Goal: Task Accomplishment & Management: Use online tool/utility

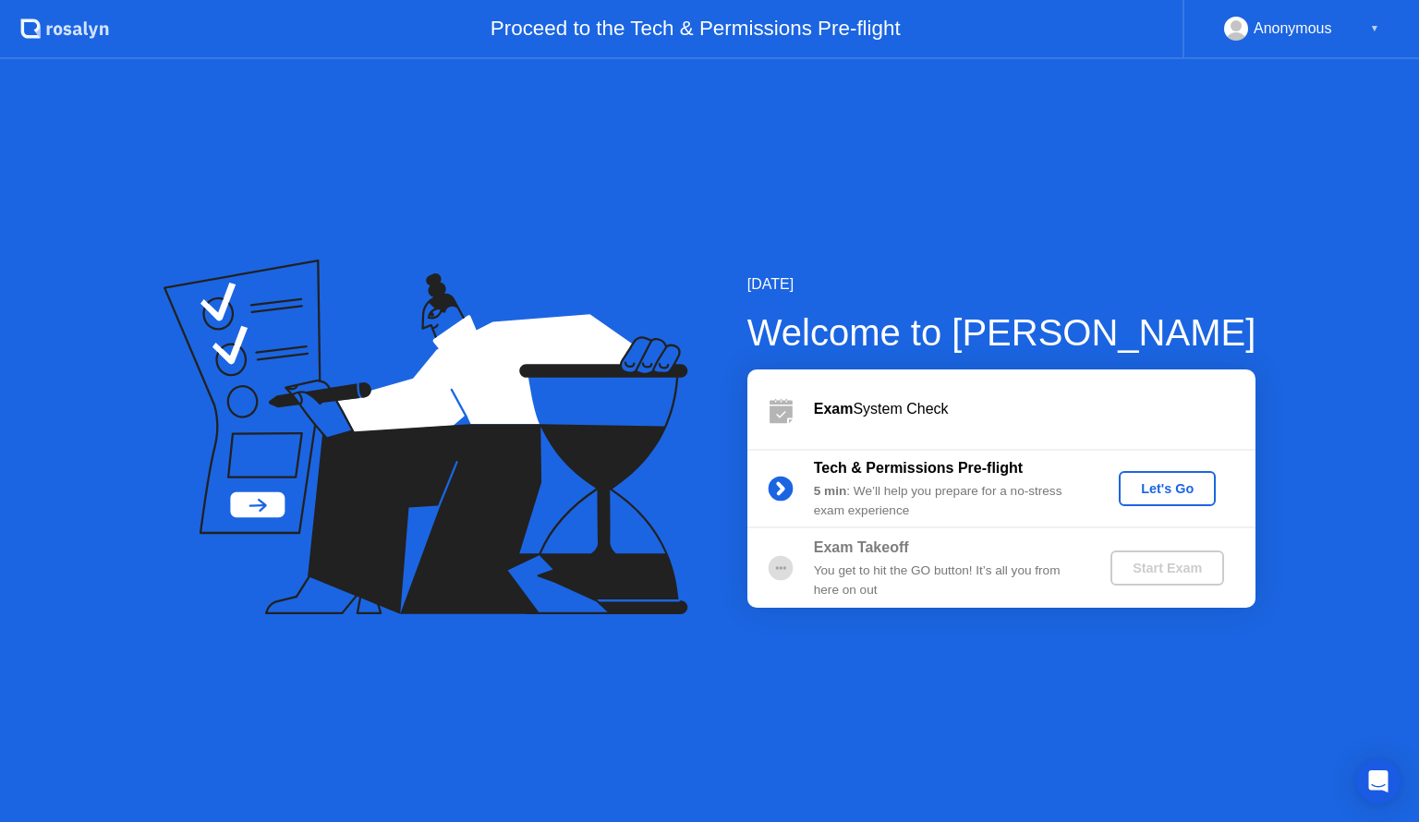
click at [1197, 492] on div "Let's Go" at bounding box center [1167, 488] width 82 height 15
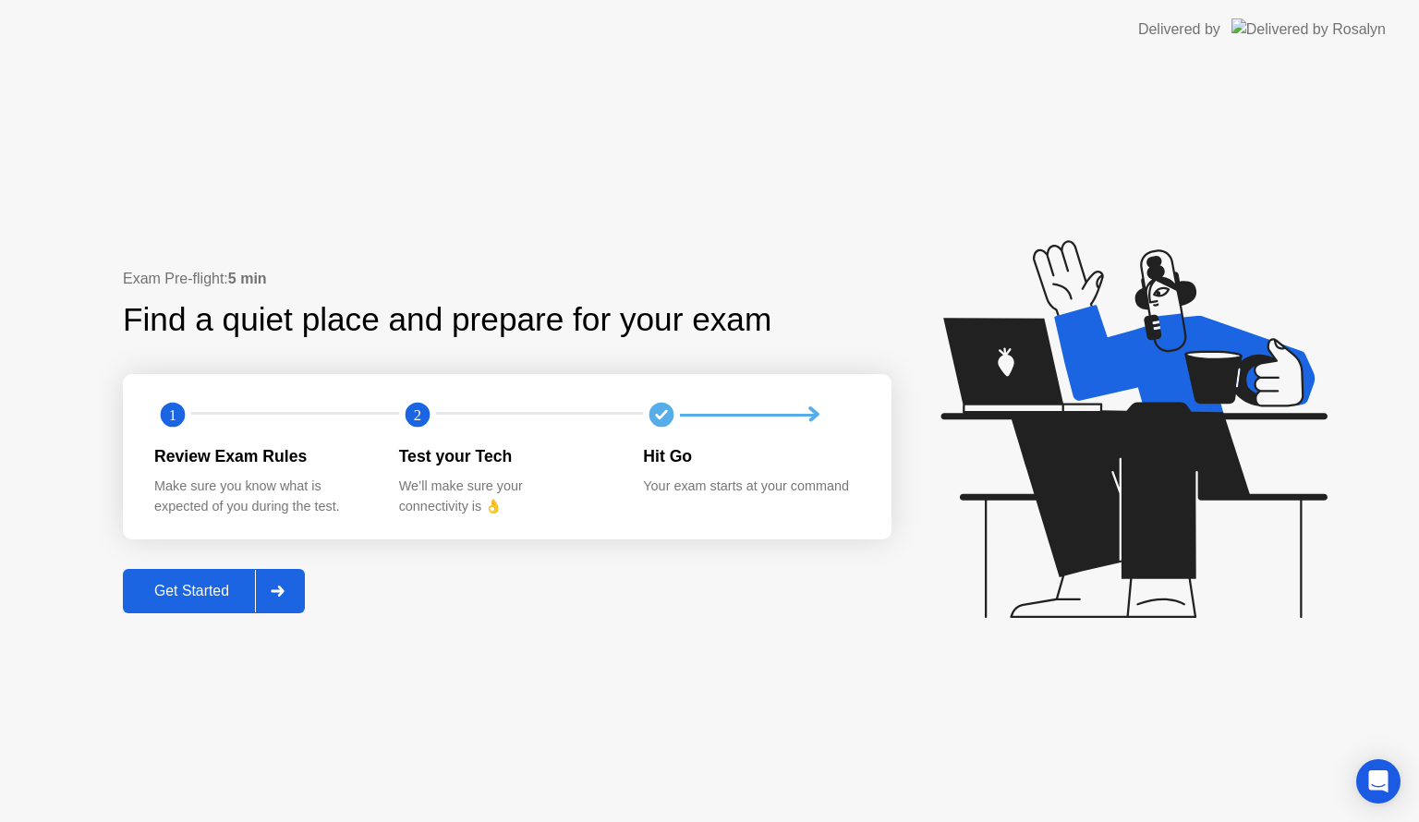
click at [207, 592] on div "Get Started" at bounding box center [191, 591] width 127 height 17
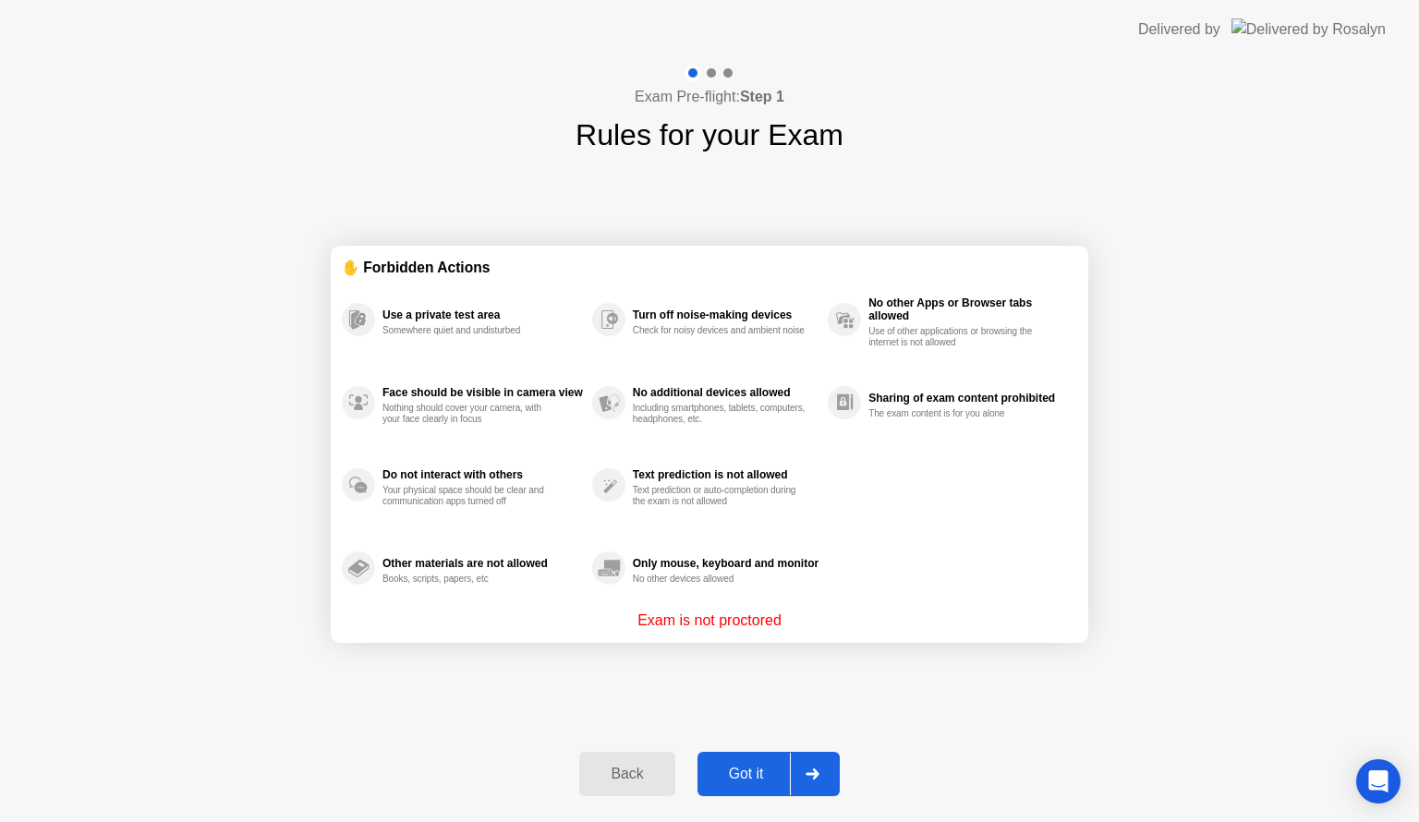
click at [720, 769] on div "Got it" at bounding box center [746, 774] width 87 height 17
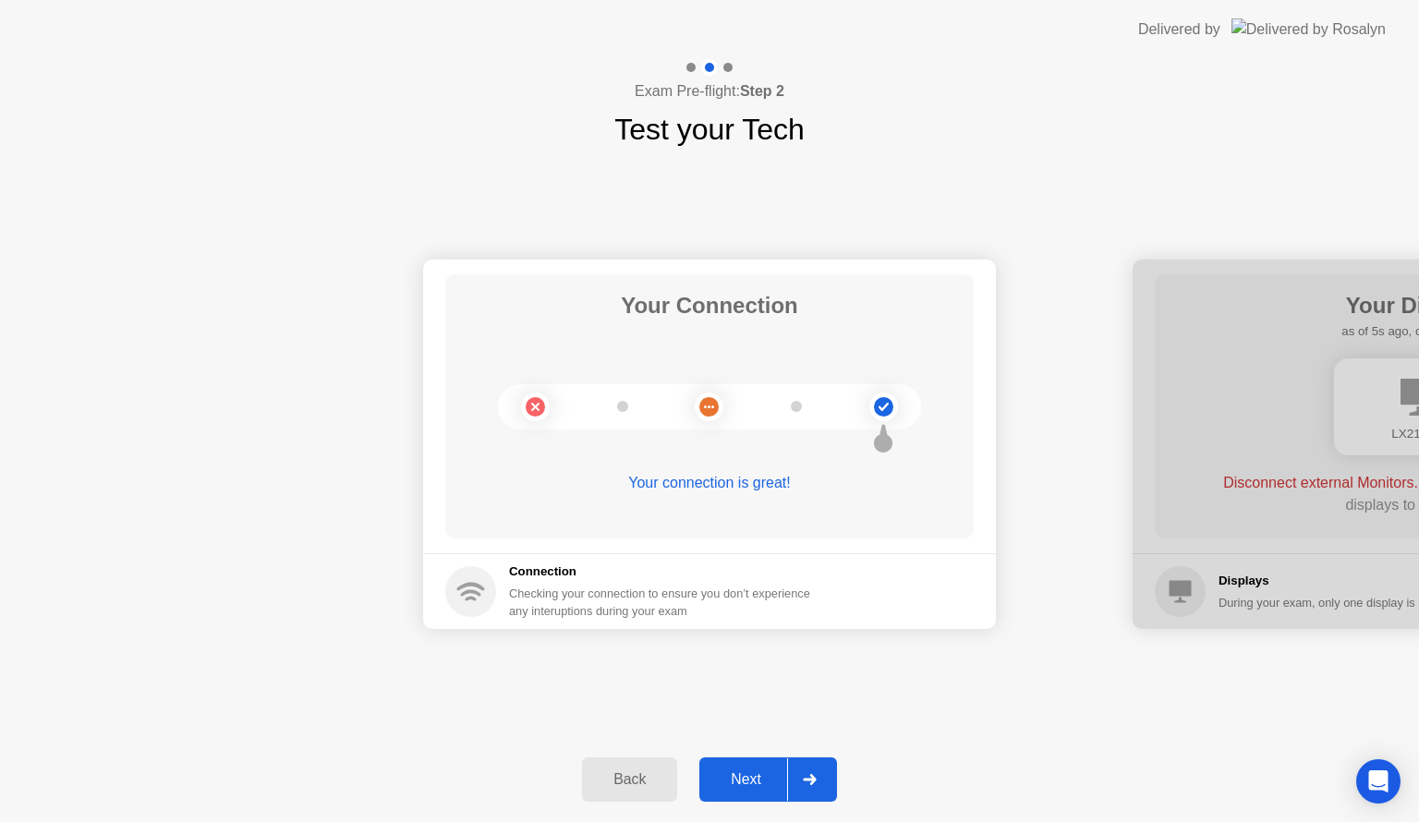
click at [739, 773] on div "Next" at bounding box center [746, 780] width 82 height 17
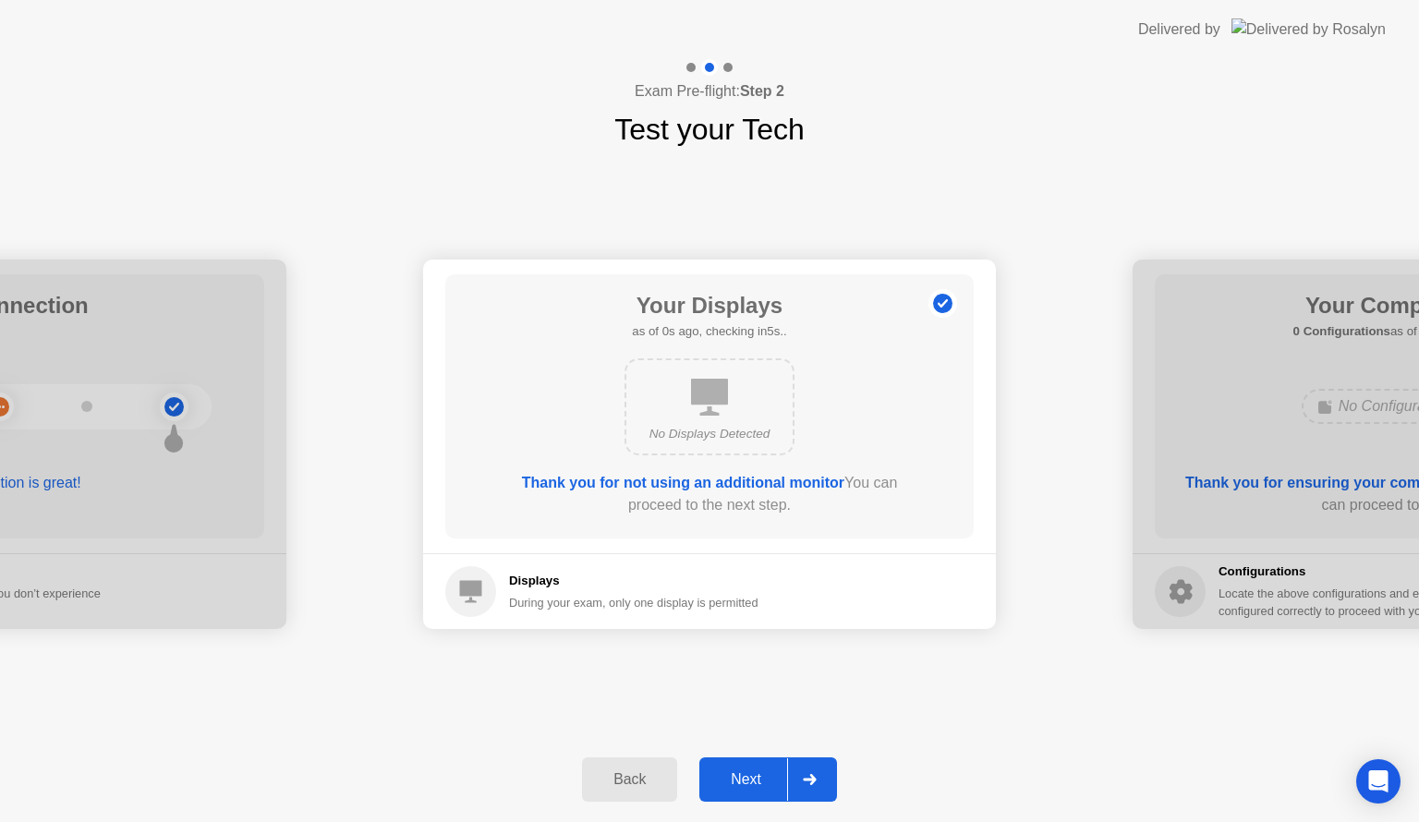
click at [740, 784] on div "Next" at bounding box center [746, 780] width 82 height 17
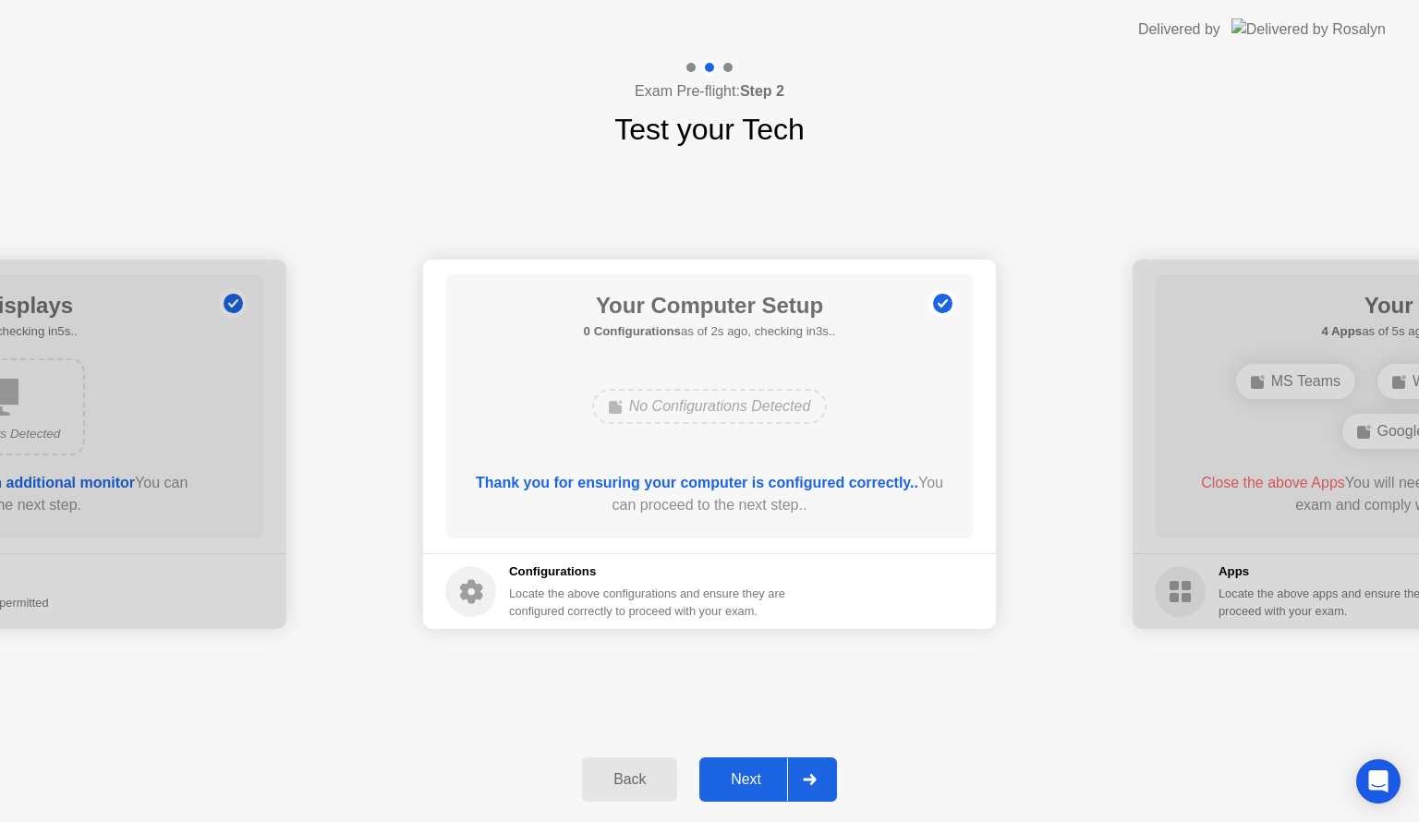
click at [739, 784] on div "Next" at bounding box center [746, 780] width 82 height 17
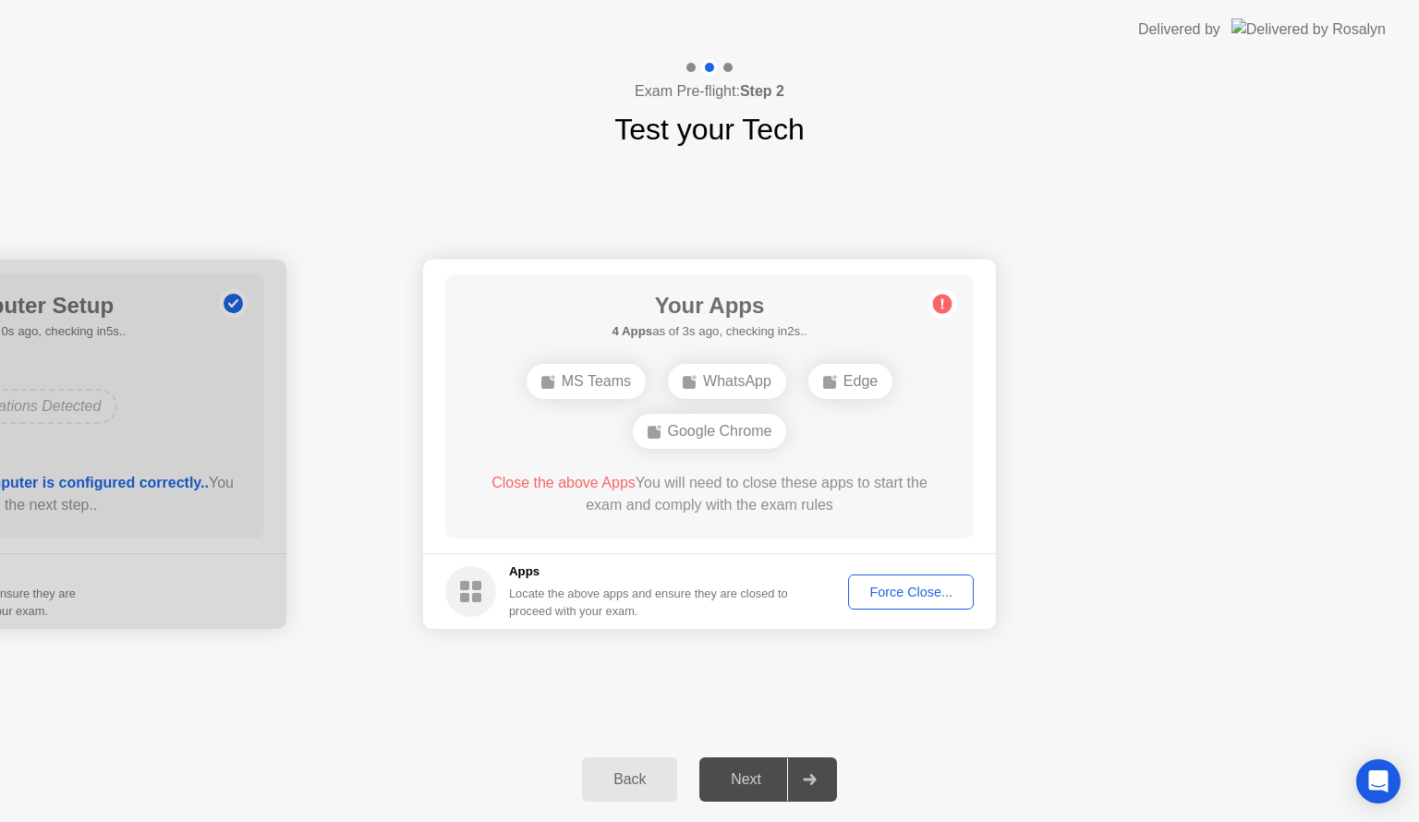
click at [923, 585] on div "Force Close..." at bounding box center [911, 592] width 113 height 15
drag, startPoint x: 888, startPoint y: 588, endPoint x: 898, endPoint y: 594, distance: 12.0
click at [898, 594] on div "Force Close..." at bounding box center [911, 592] width 113 height 15
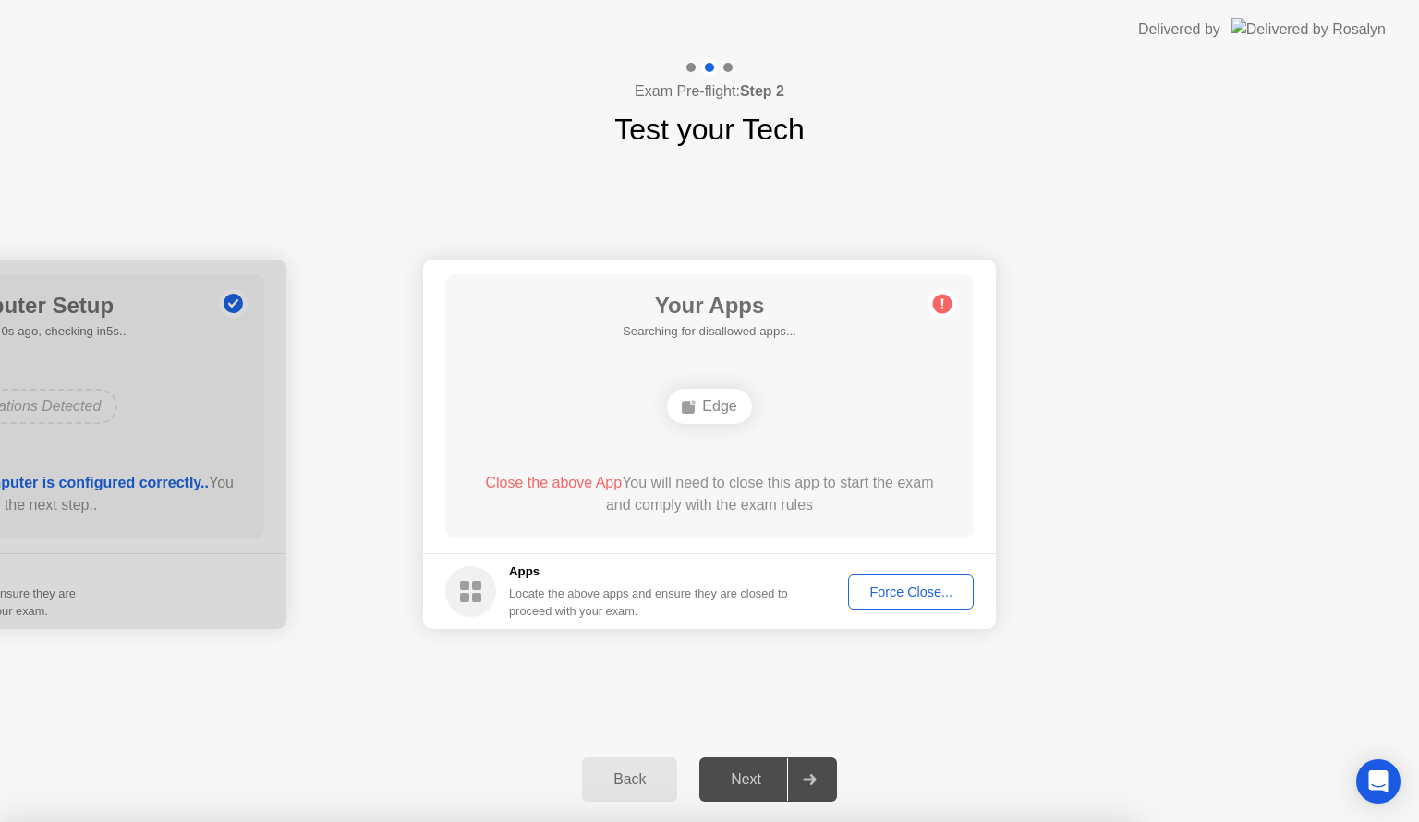
click at [919, 589] on div "Force Close..." at bounding box center [911, 592] width 113 height 15
click at [651, 785] on div "Back" at bounding box center [630, 780] width 84 height 17
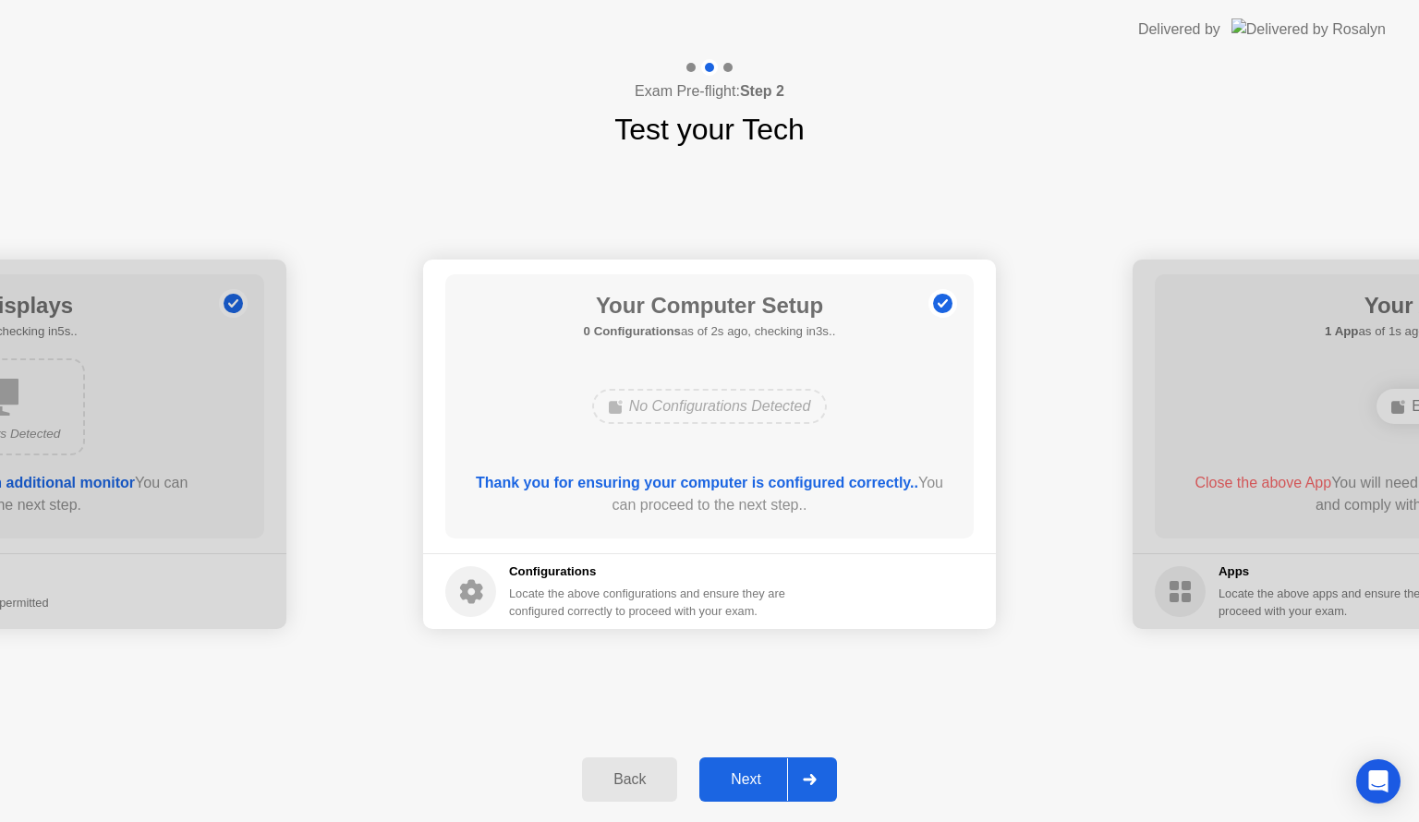
click at [764, 784] on div "Next" at bounding box center [746, 780] width 82 height 17
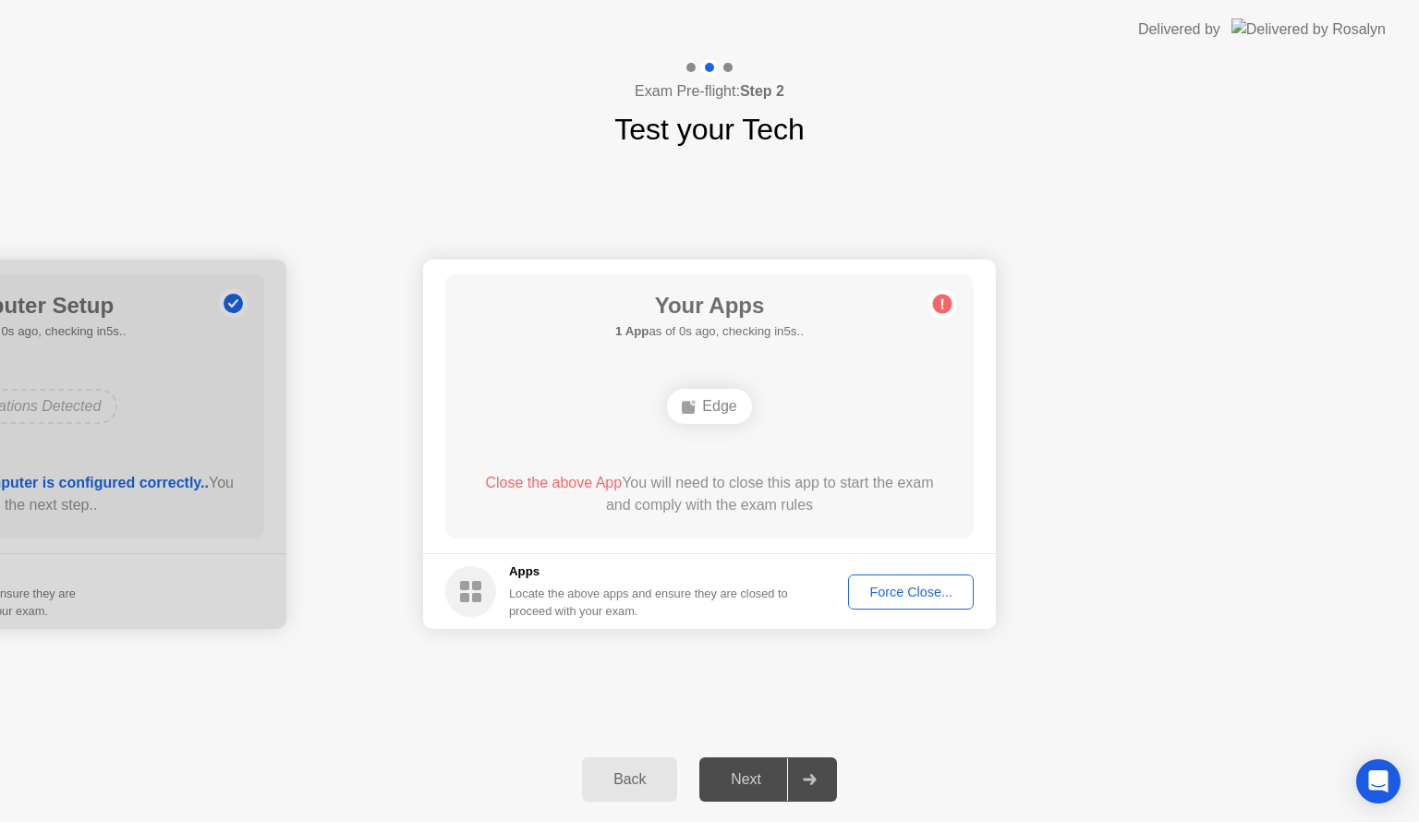
click at [899, 593] on div "Force Close..." at bounding box center [911, 592] width 113 height 15
click at [895, 595] on div "Force Close..." at bounding box center [911, 592] width 113 height 15
click at [628, 778] on div "Back" at bounding box center [630, 780] width 84 height 17
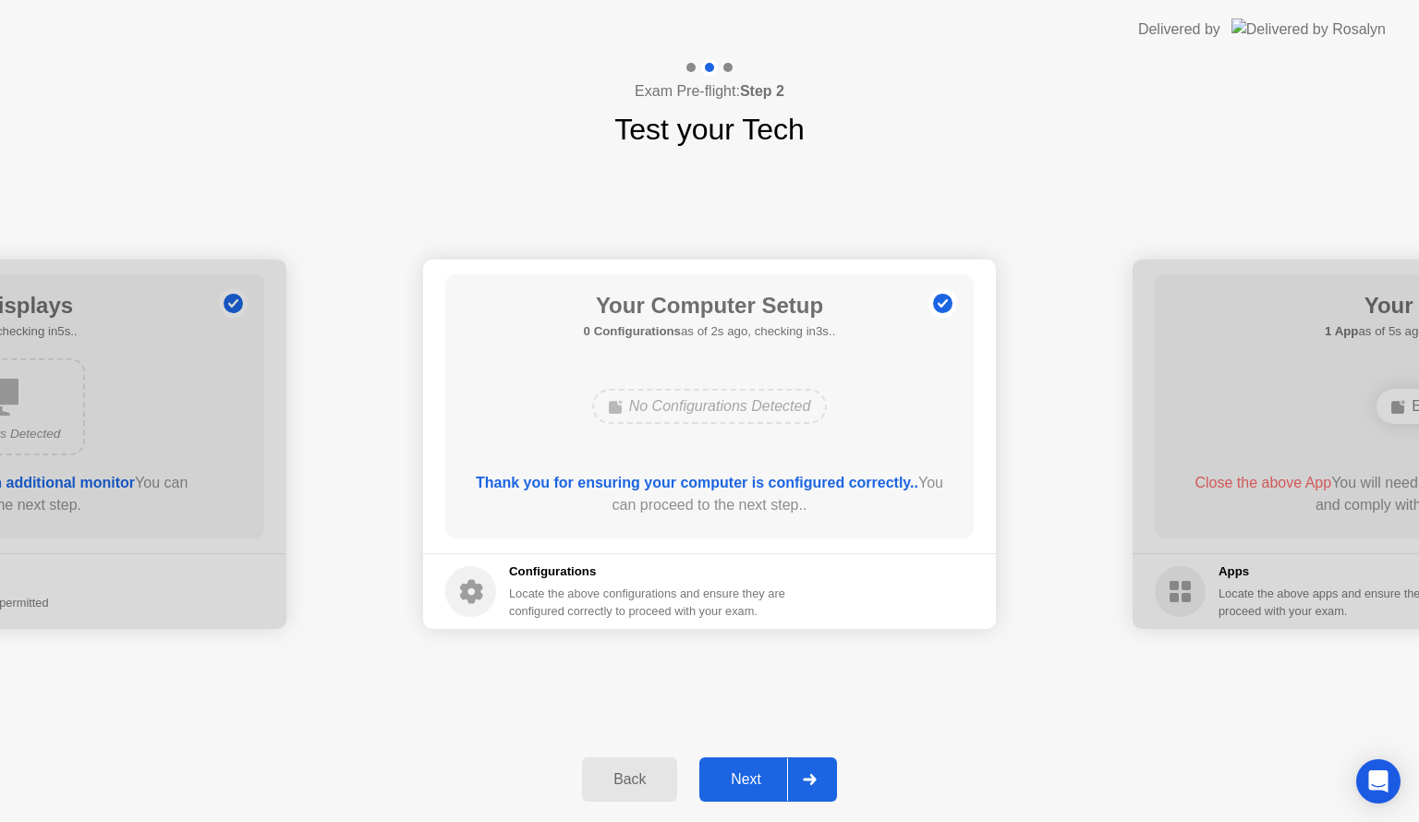
click at [810, 783] on icon at bounding box center [810, 779] width 14 height 11
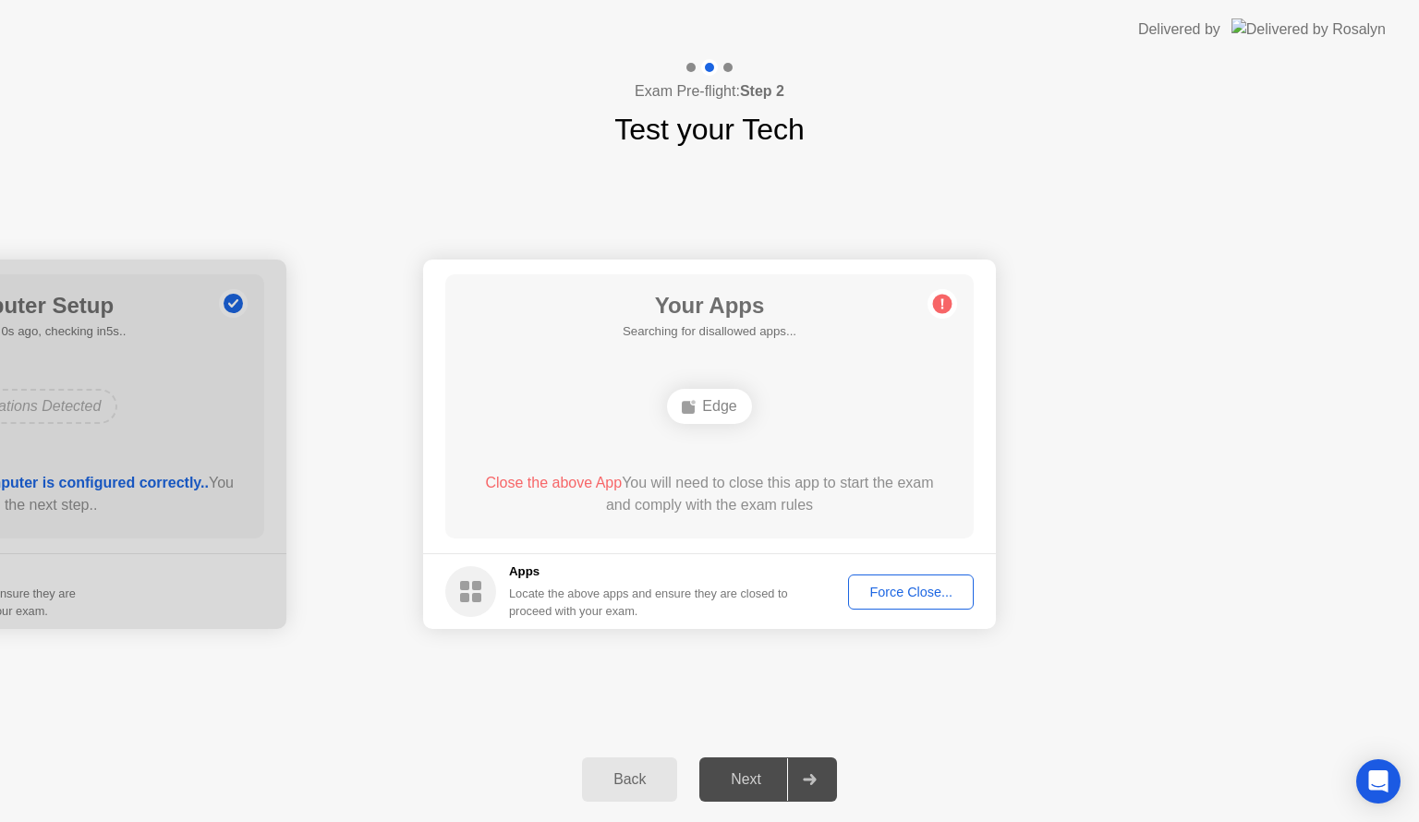
click at [919, 588] on div "Force Close..." at bounding box center [911, 592] width 113 height 15
click at [714, 407] on div "Edge" at bounding box center [709, 406] width 84 height 35
click at [898, 591] on div "Force Close..." at bounding box center [911, 592] width 113 height 15
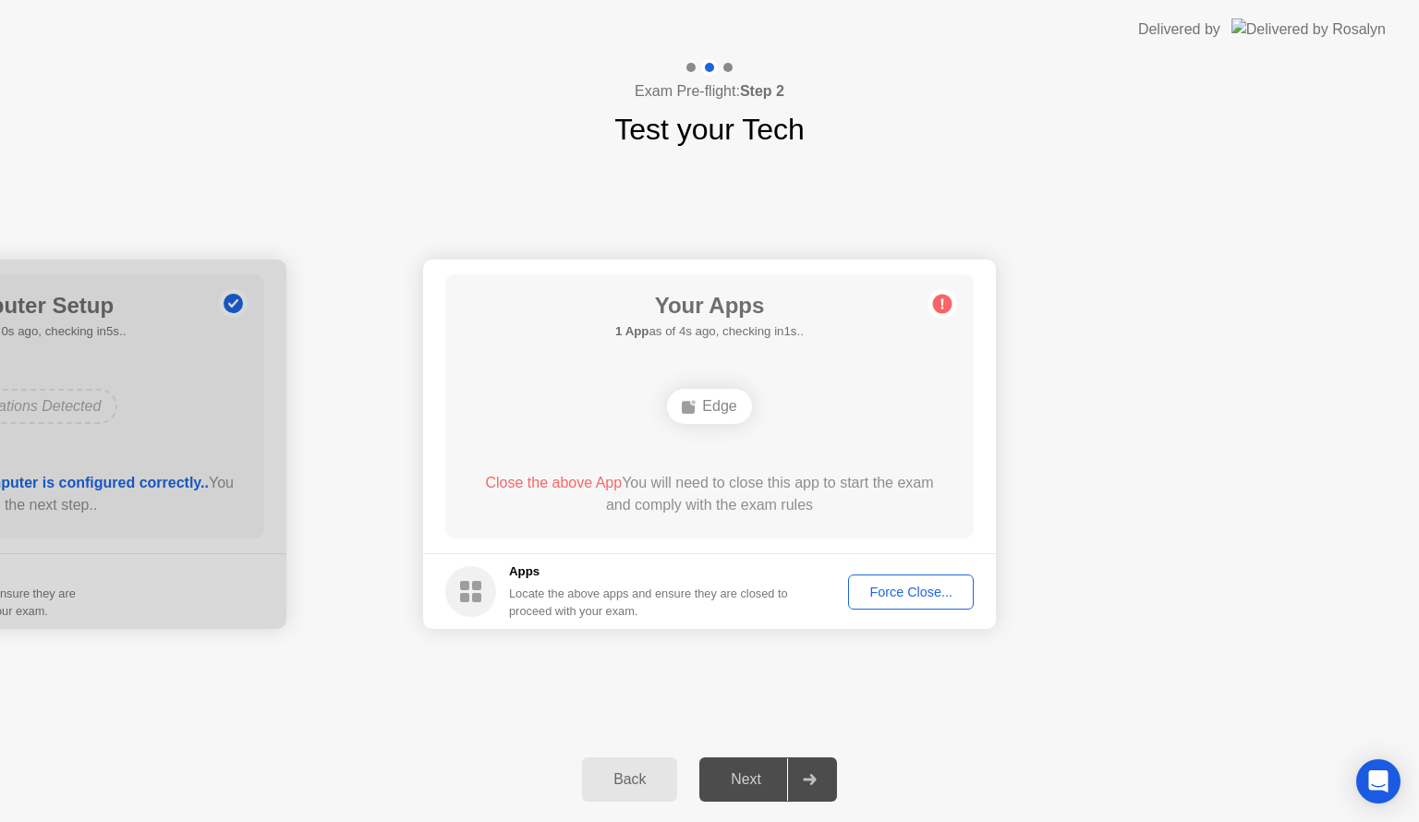
click at [651, 784] on div "Back" at bounding box center [630, 780] width 84 height 17
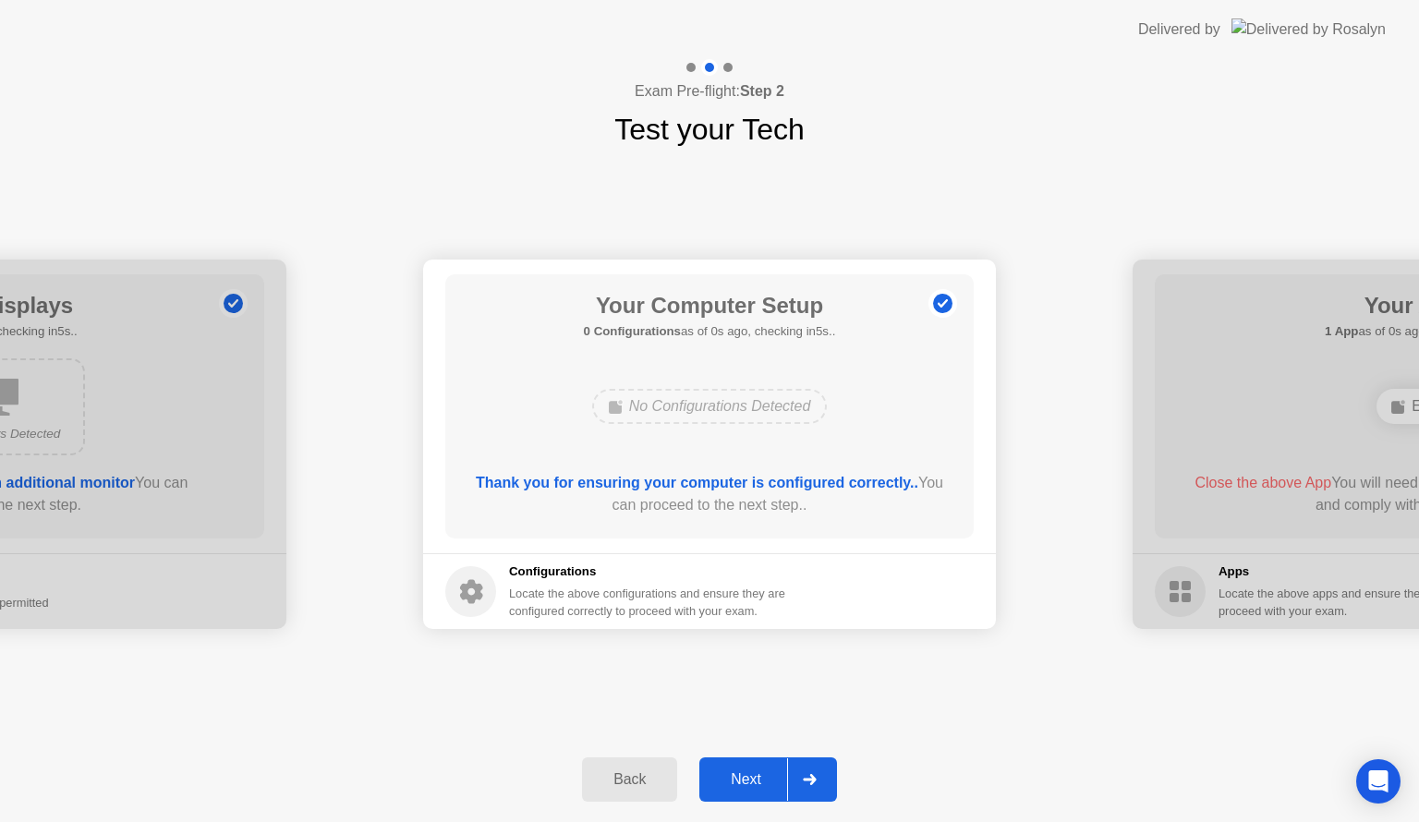
click at [653, 784] on div "Back" at bounding box center [630, 780] width 84 height 17
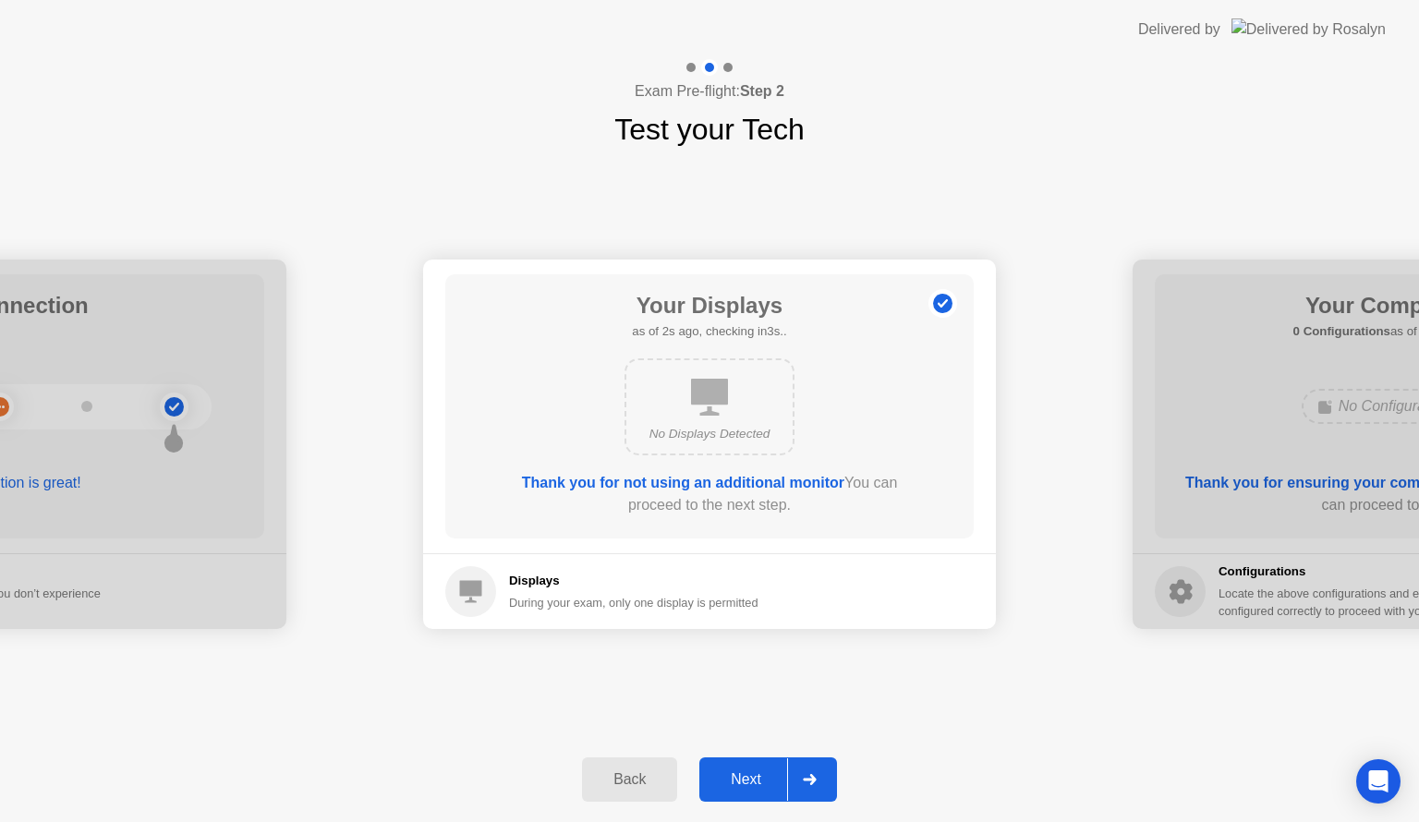
click at [658, 788] on div "Back" at bounding box center [630, 780] width 84 height 17
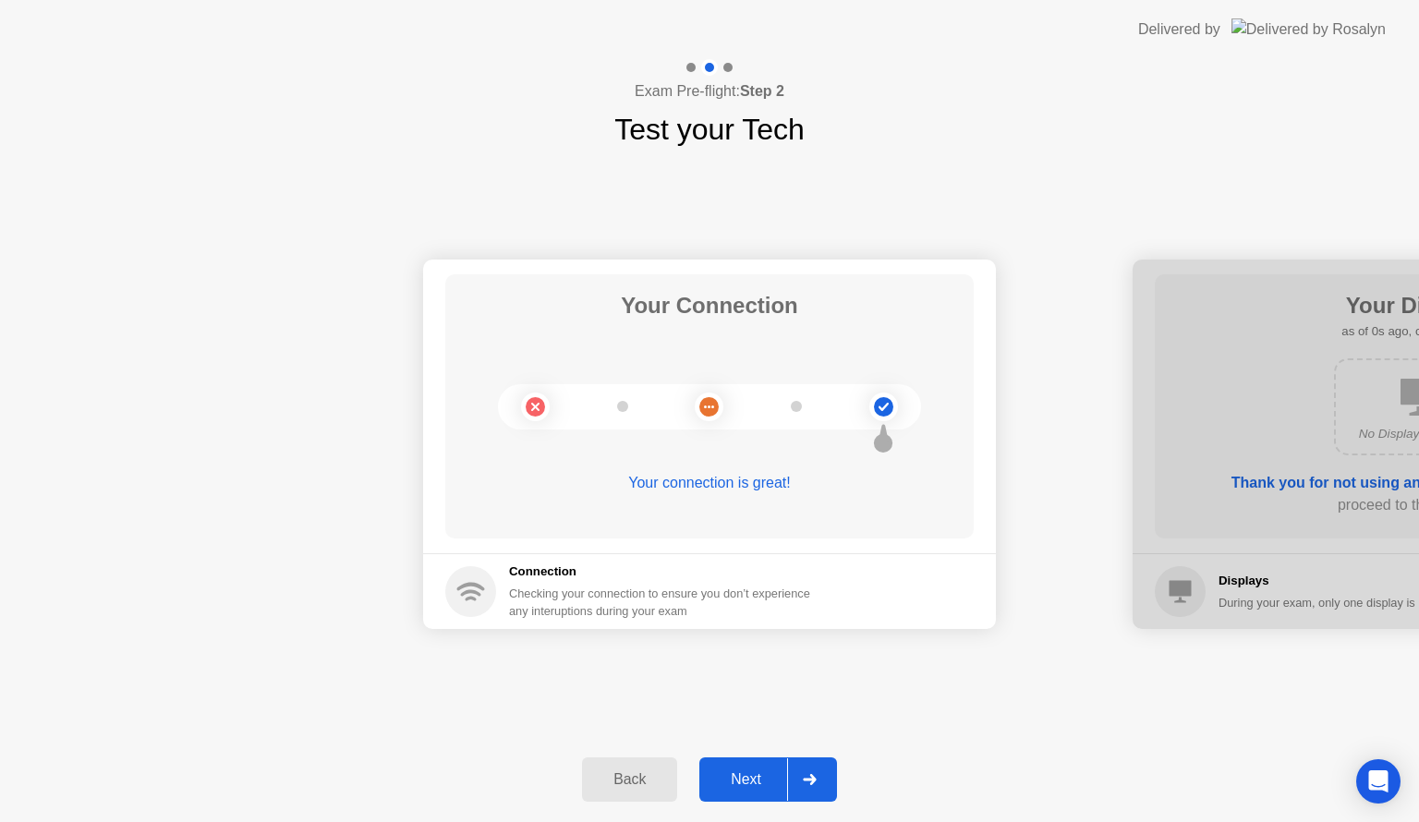
click at [660, 792] on button "Back" at bounding box center [629, 780] width 95 height 44
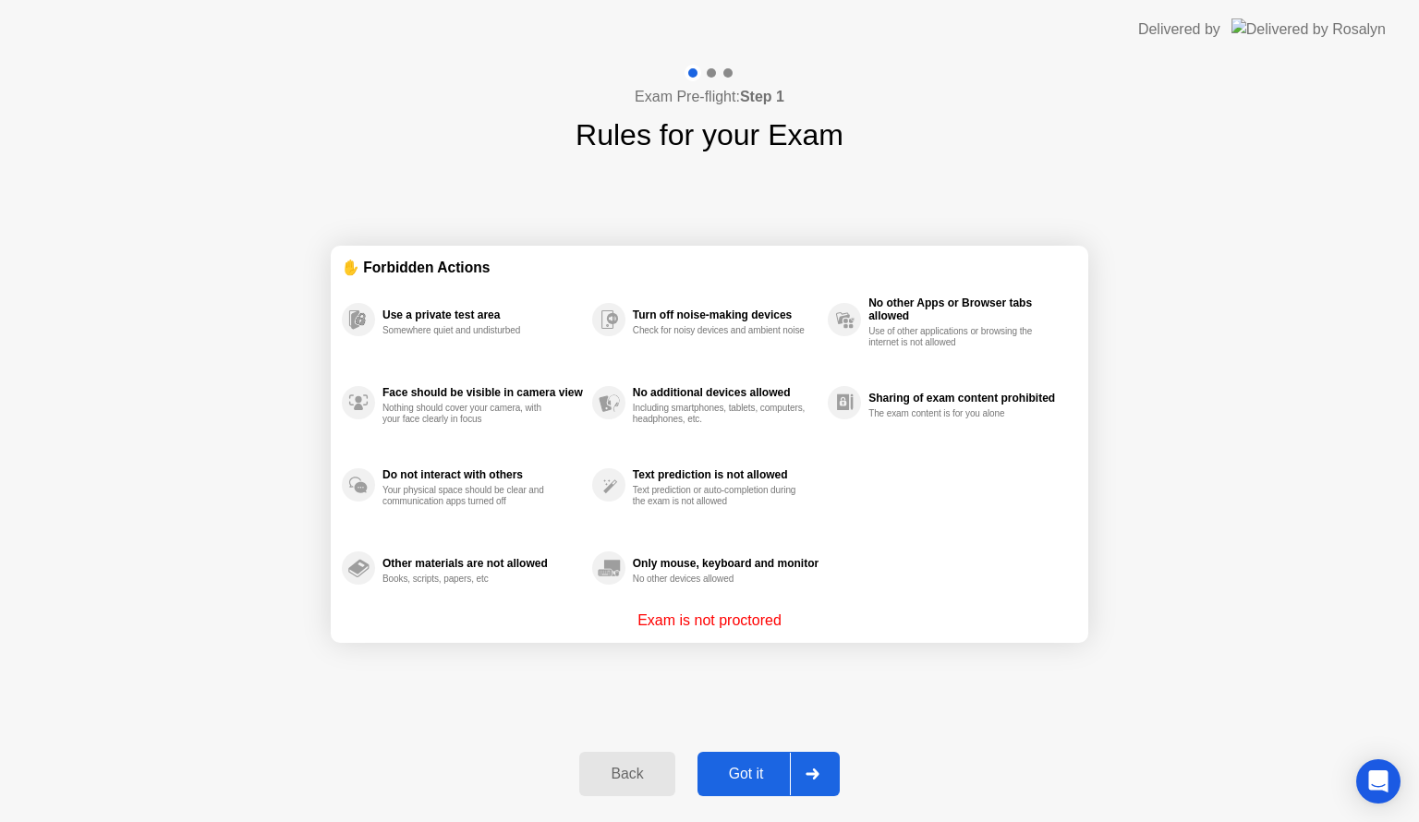
click at [732, 769] on div "Got it" at bounding box center [746, 774] width 87 height 17
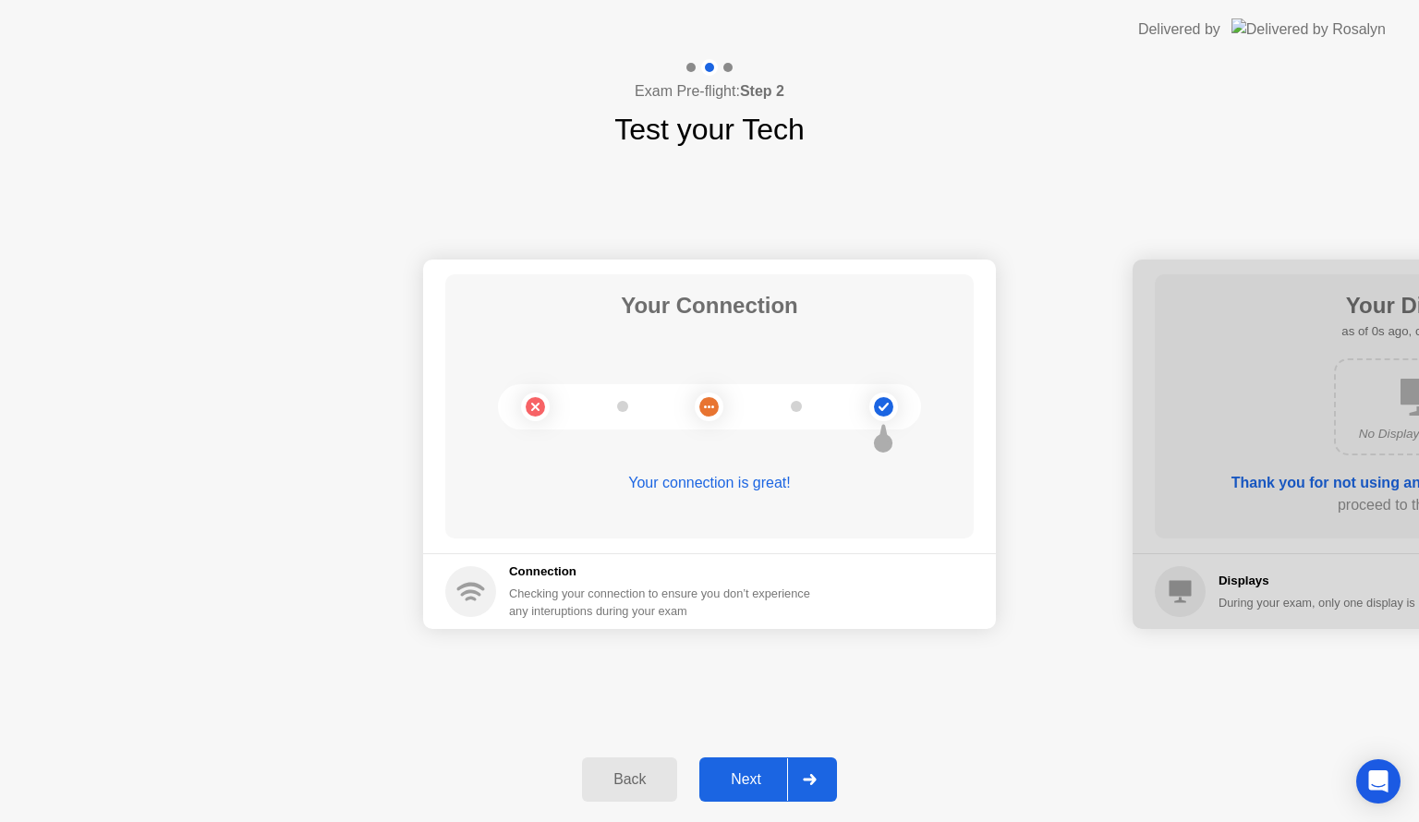
click at [747, 785] on div "Next" at bounding box center [746, 780] width 82 height 17
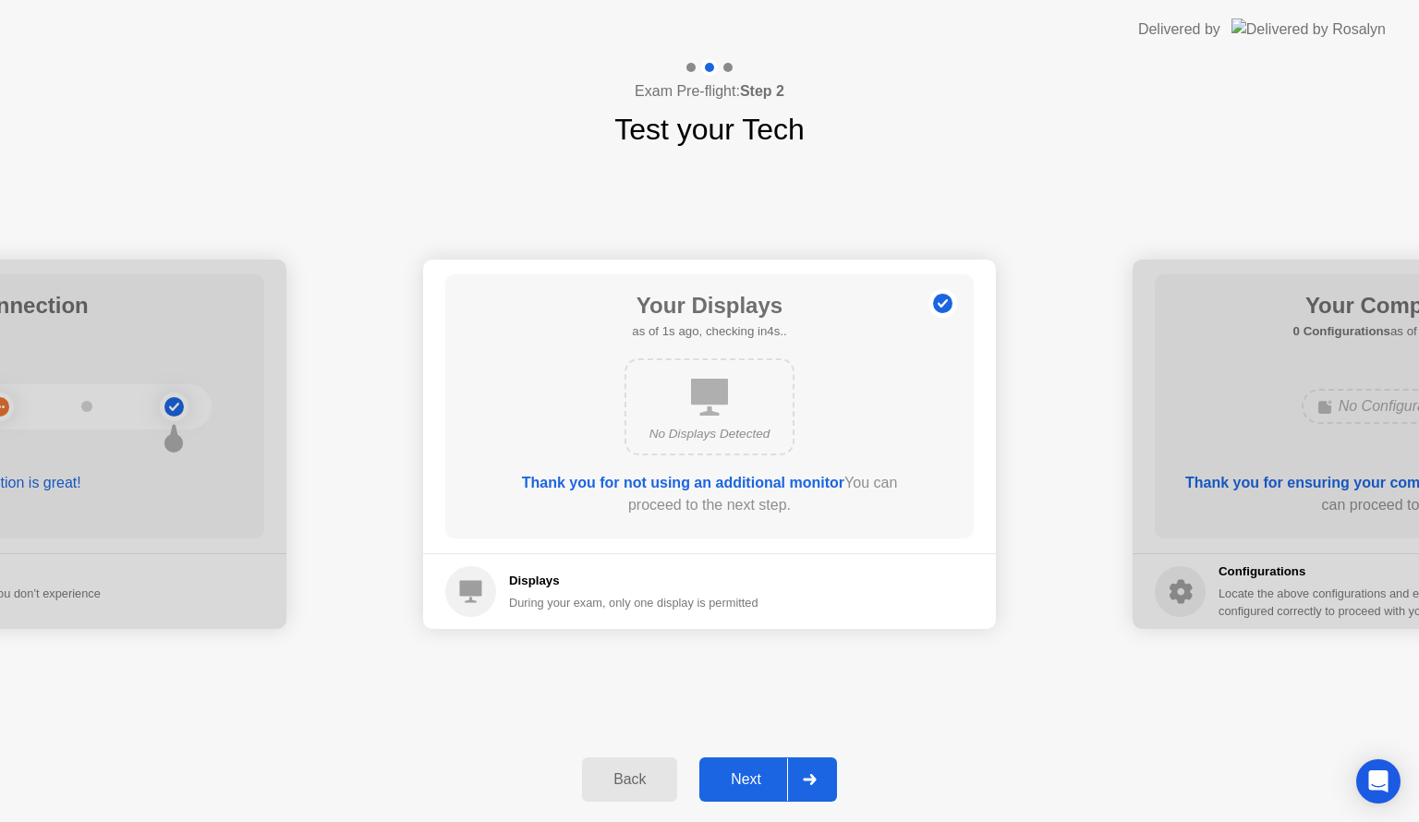
click at [758, 793] on button "Next" at bounding box center [769, 780] width 138 height 44
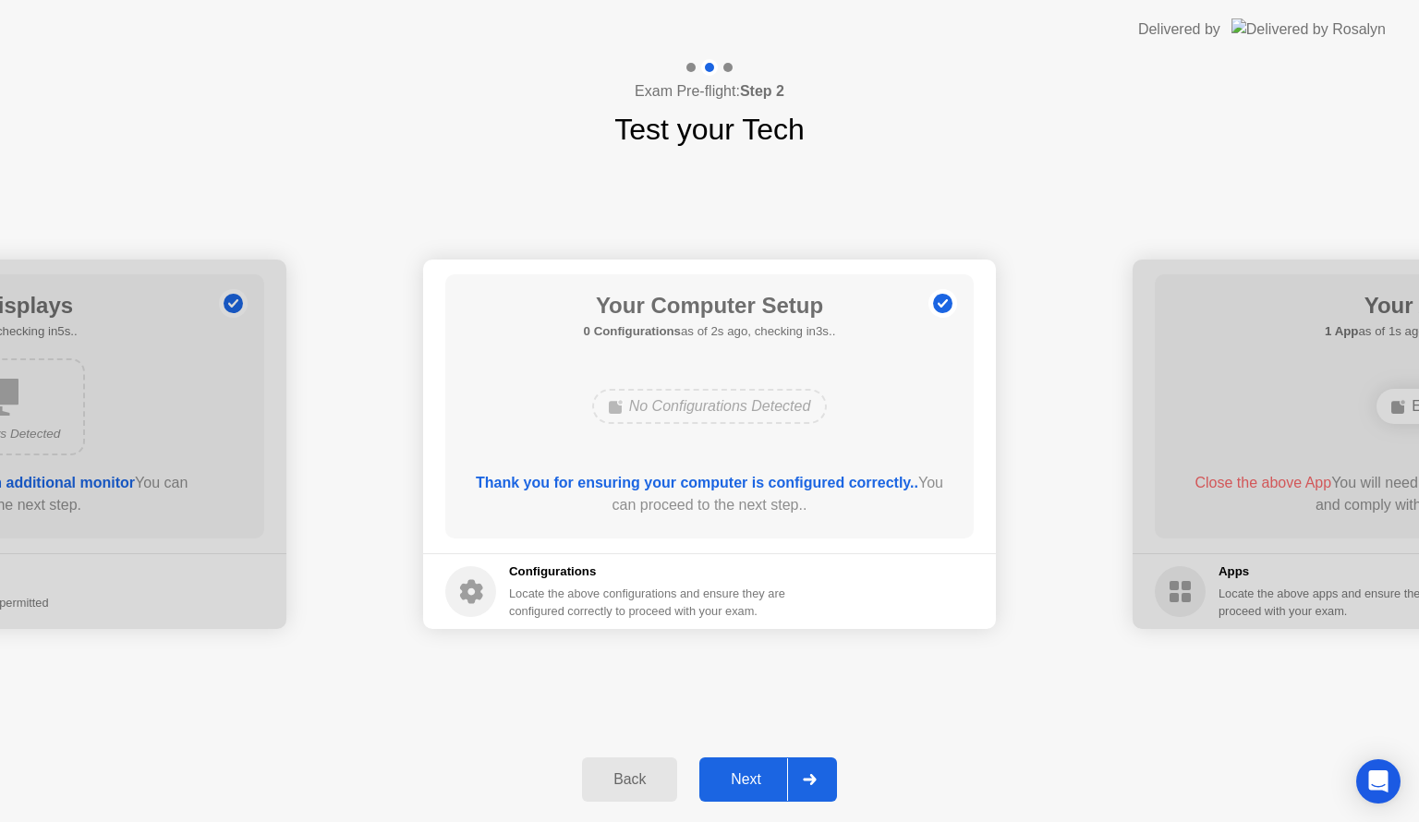
click at [769, 800] on button "Next" at bounding box center [769, 780] width 138 height 44
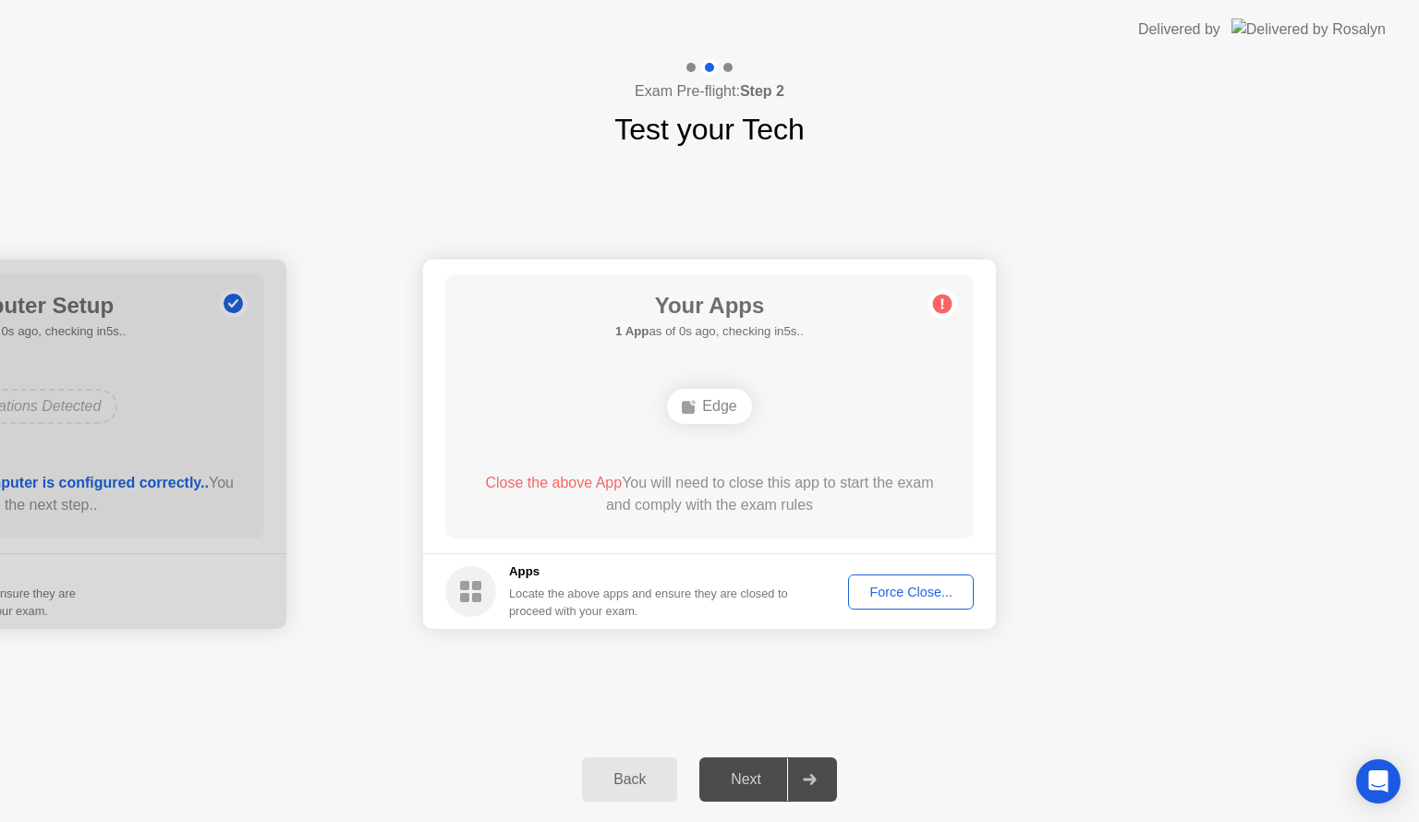
click at [906, 598] on div "Force Close..." at bounding box center [911, 592] width 113 height 15
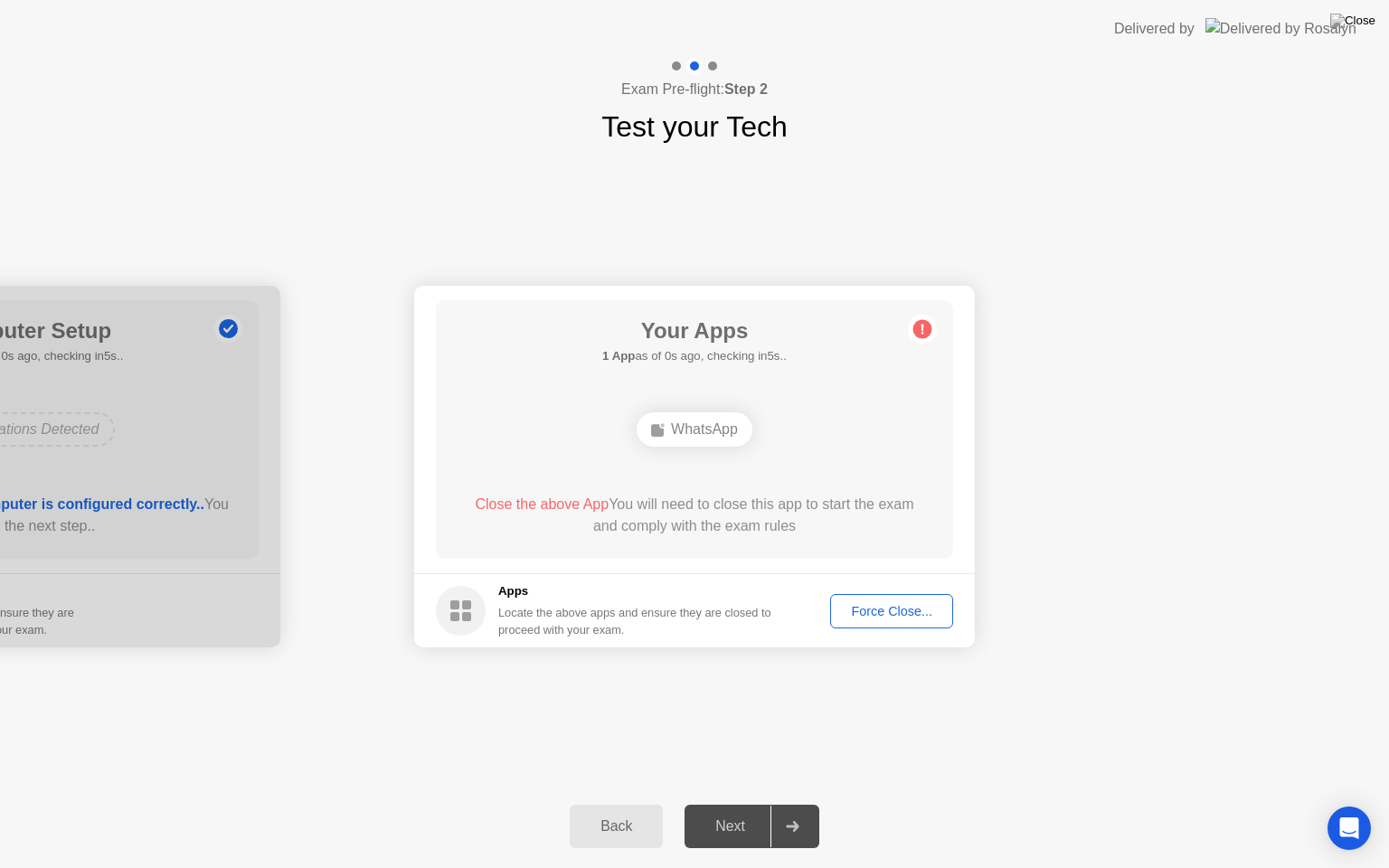
click at [725, 804] on div "Next" at bounding box center [730, 826] width 80 height 17
click at [885, 613] on div "Force Close..." at bounding box center [892, 611] width 111 height 15
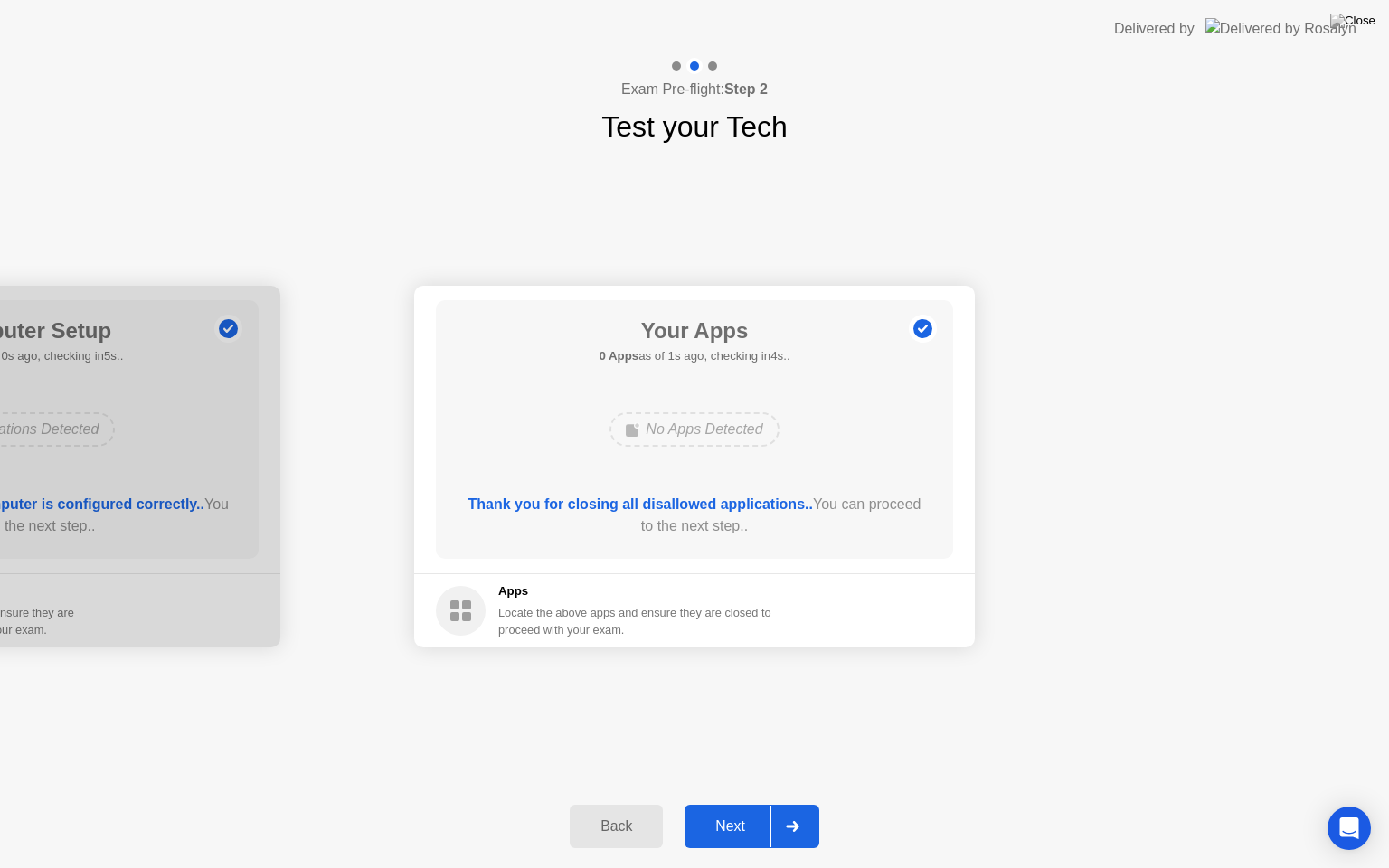
click at [727, 804] on div "Next" at bounding box center [730, 826] width 80 height 17
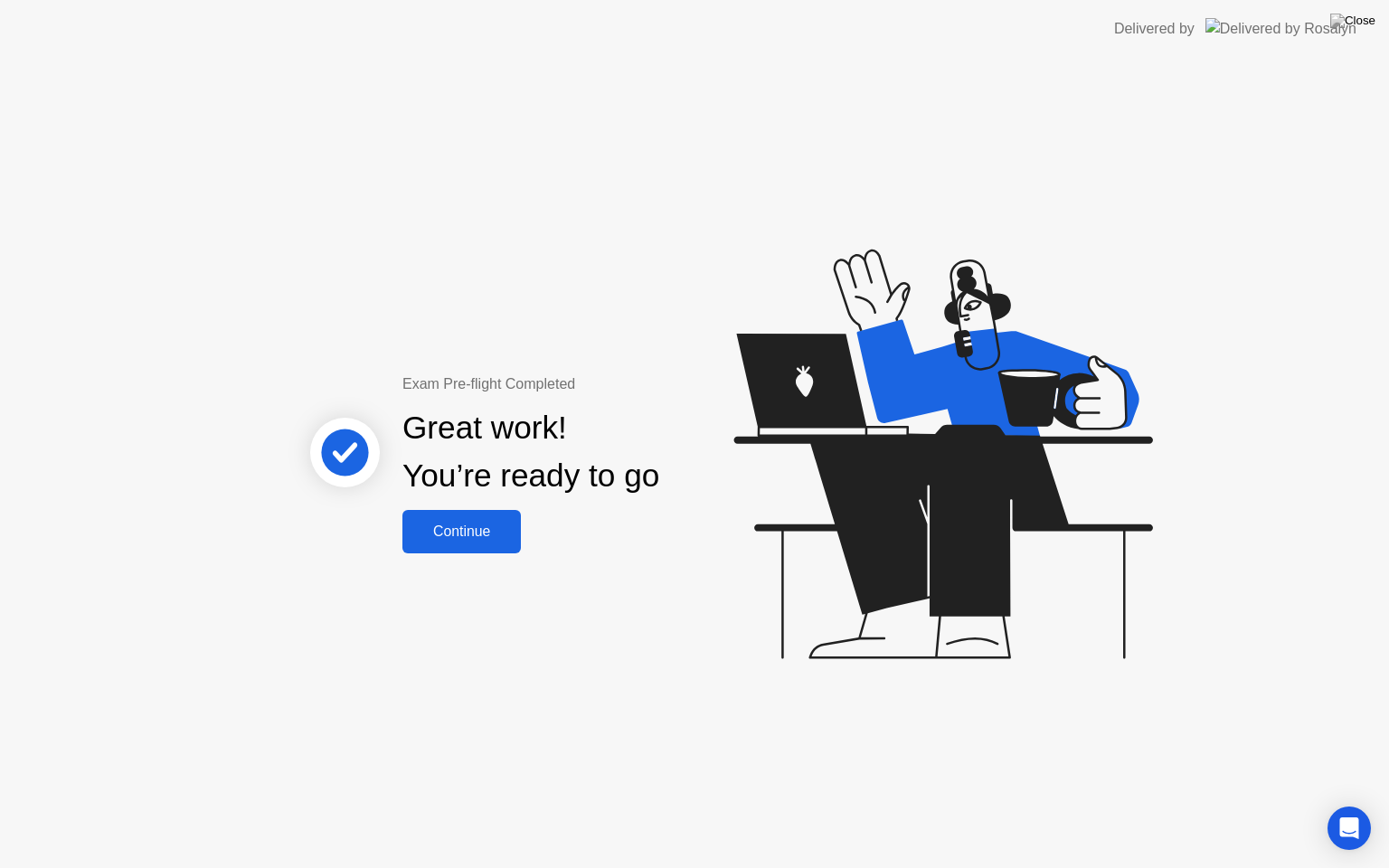
click at [458, 542] on button "Continue" at bounding box center [461, 531] width 118 height 43
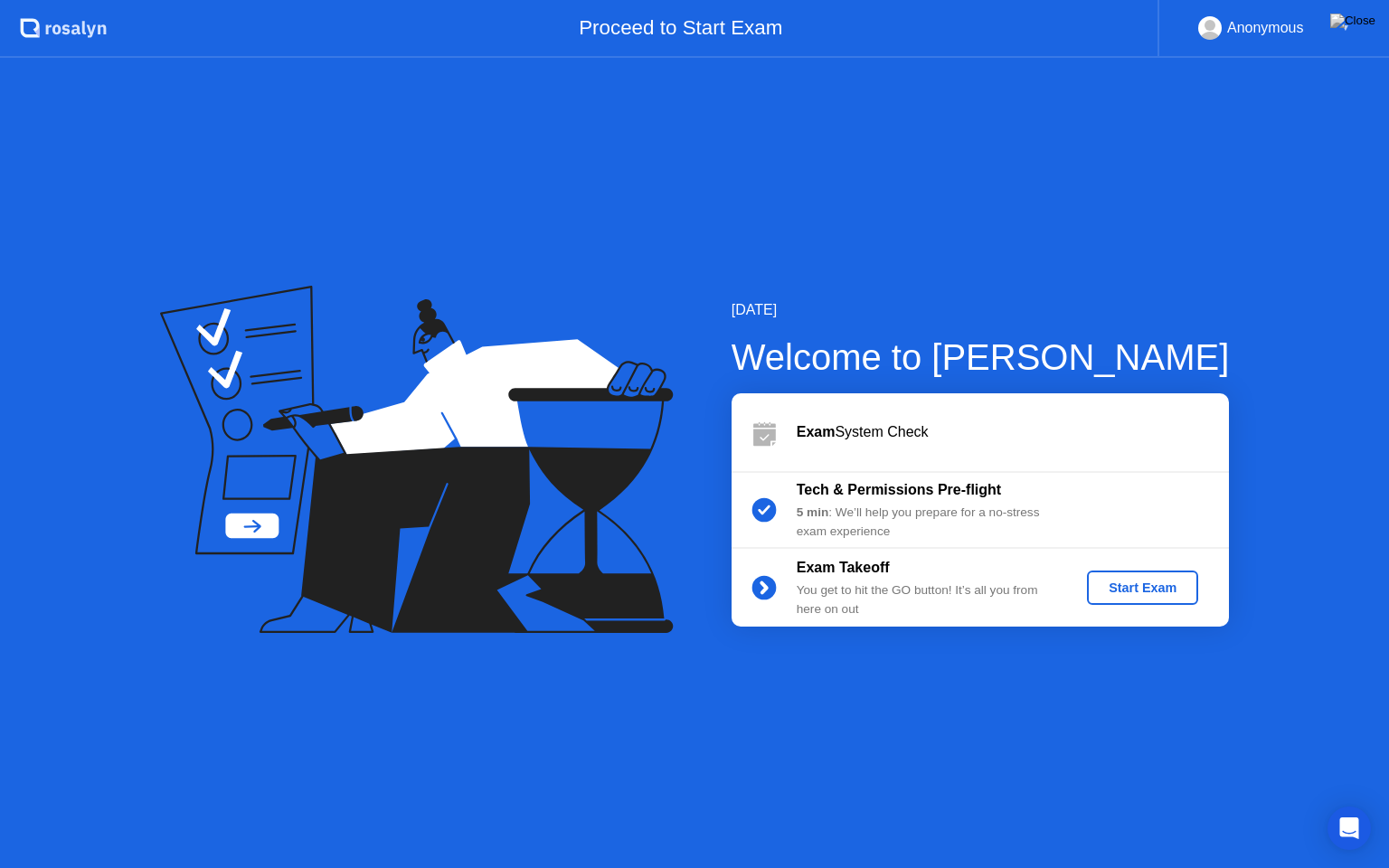
click at [829, 510] on div "5 min : We’ll help you prepare for a no-stress exam experience" at bounding box center [927, 523] width 260 height 37
click at [863, 433] on div "Exam System Check" at bounding box center [1013, 433] width 433 height 22
click at [764, 506] on circle at bounding box center [764, 510] width 24 height 24
click at [1133, 580] on div "Start Exam" at bounding box center [1142, 587] width 97 height 15
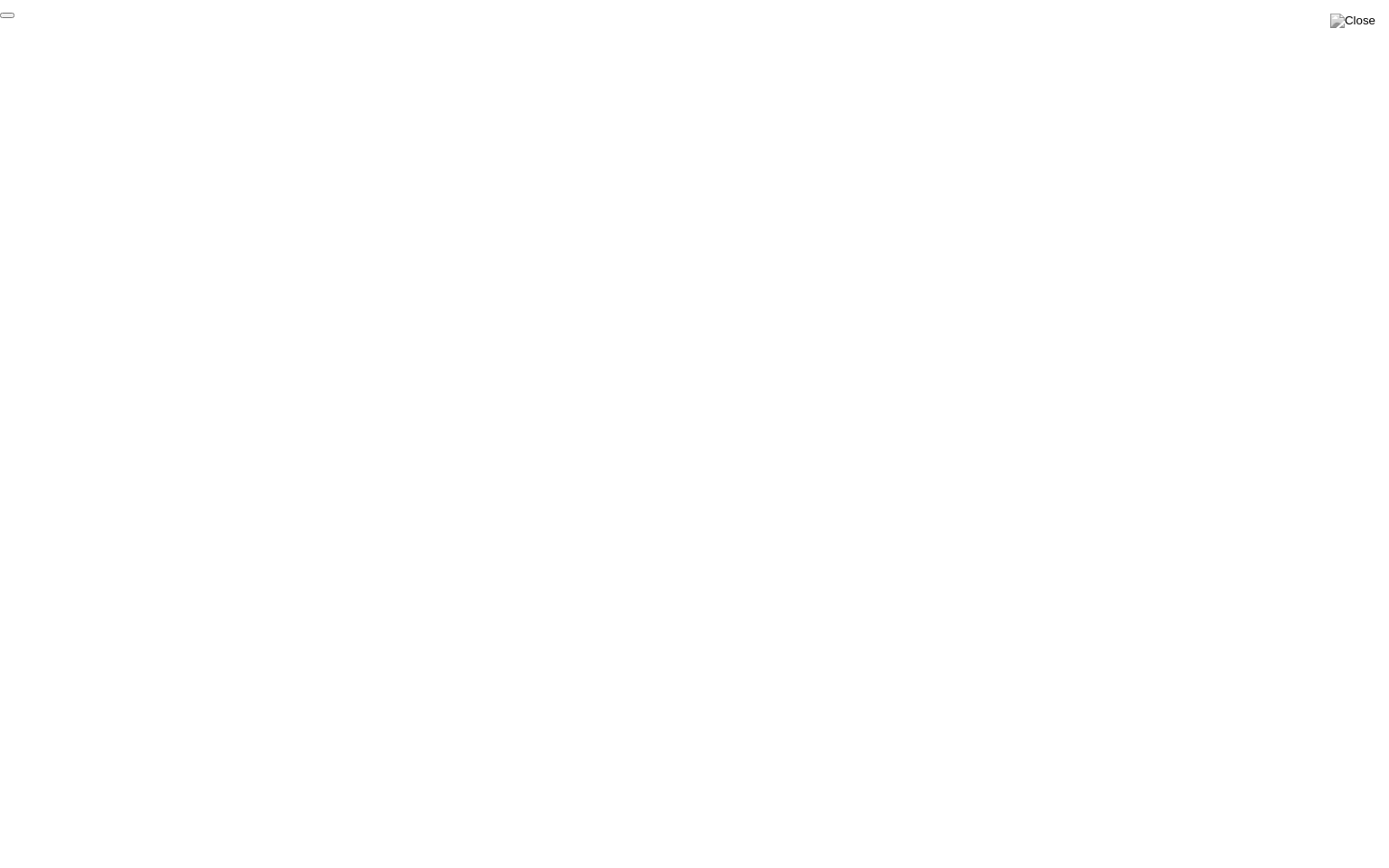
click at [15, 18] on button "End Proctoring Session" at bounding box center [7, 16] width 15 height 6
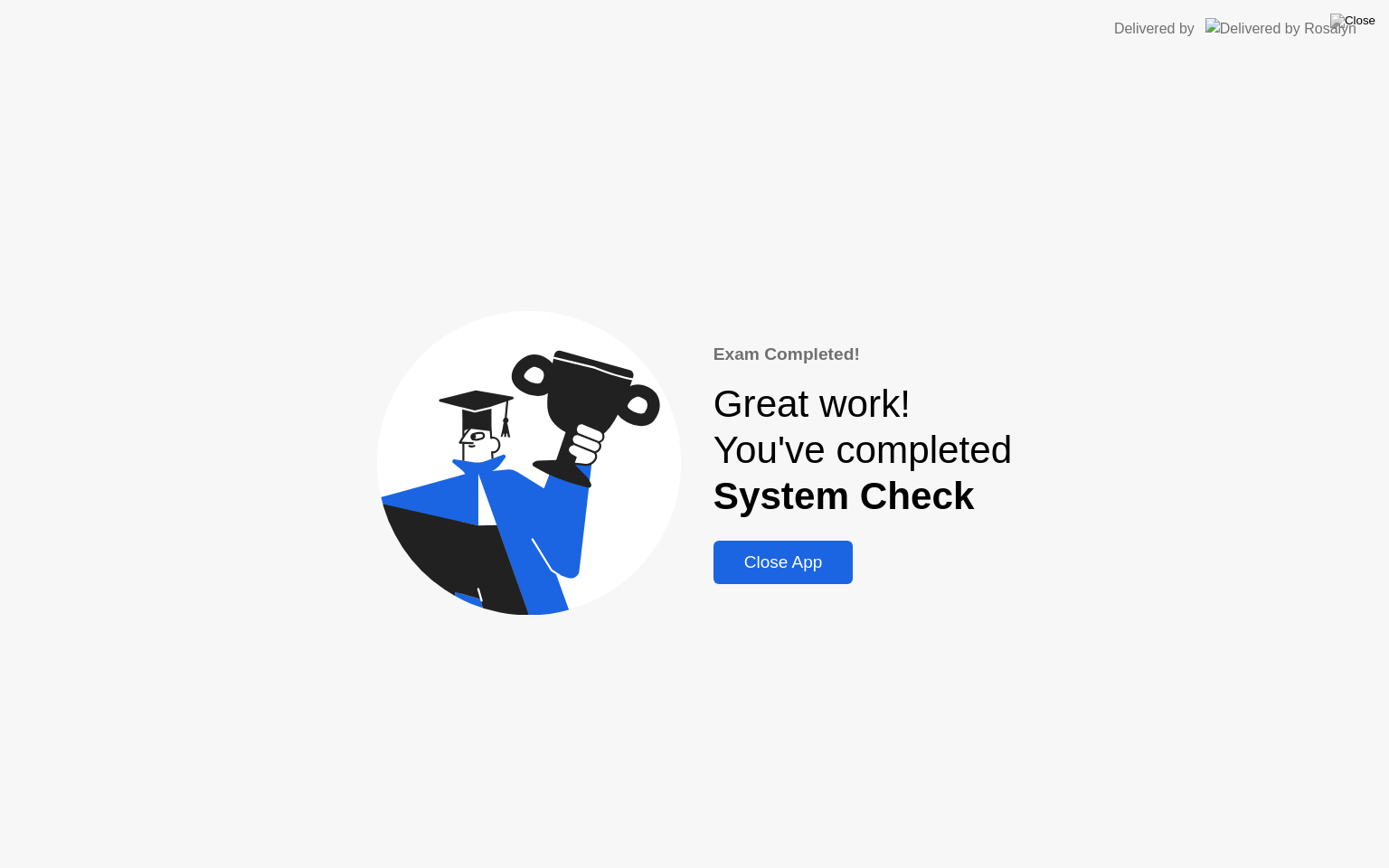
click at [787, 554] on div "Close App" at bounding box center [784, 563] width 129 height 20
